Goal: Check status: Check status

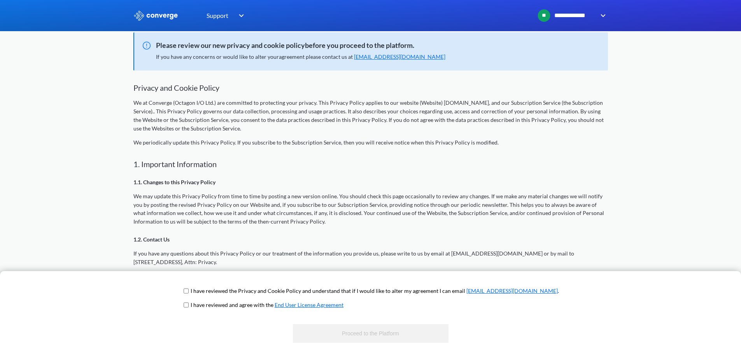
scroll to position [78, 0]
click at [189, 291] on input "checkbox" at bounding box center [186, 291] width 5 height 6
checkbox input "true"
click at [189, 303] on input "checkbox" at bounding box center [186, 305] width 5 height 6
checkbox input "true"
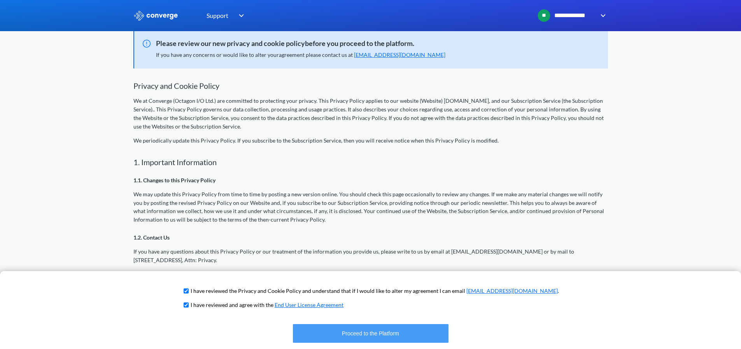
click at [351, 333] on button "Proceed to the Platform" at bounding box center [371, 333] width 156 height 19
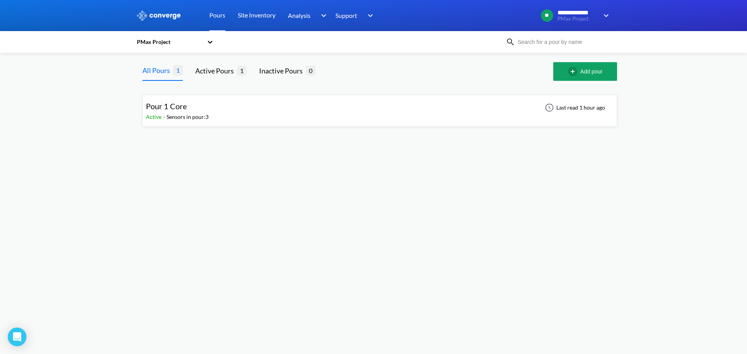
click at [352, 114] on div "Pour 1 Core Active - Sensors in pour: 3 Last read 1 hour ago" at bounding box center [380, 110] width 468 height 25
